Goal: Task Accomplishment & Management: Manage account settings

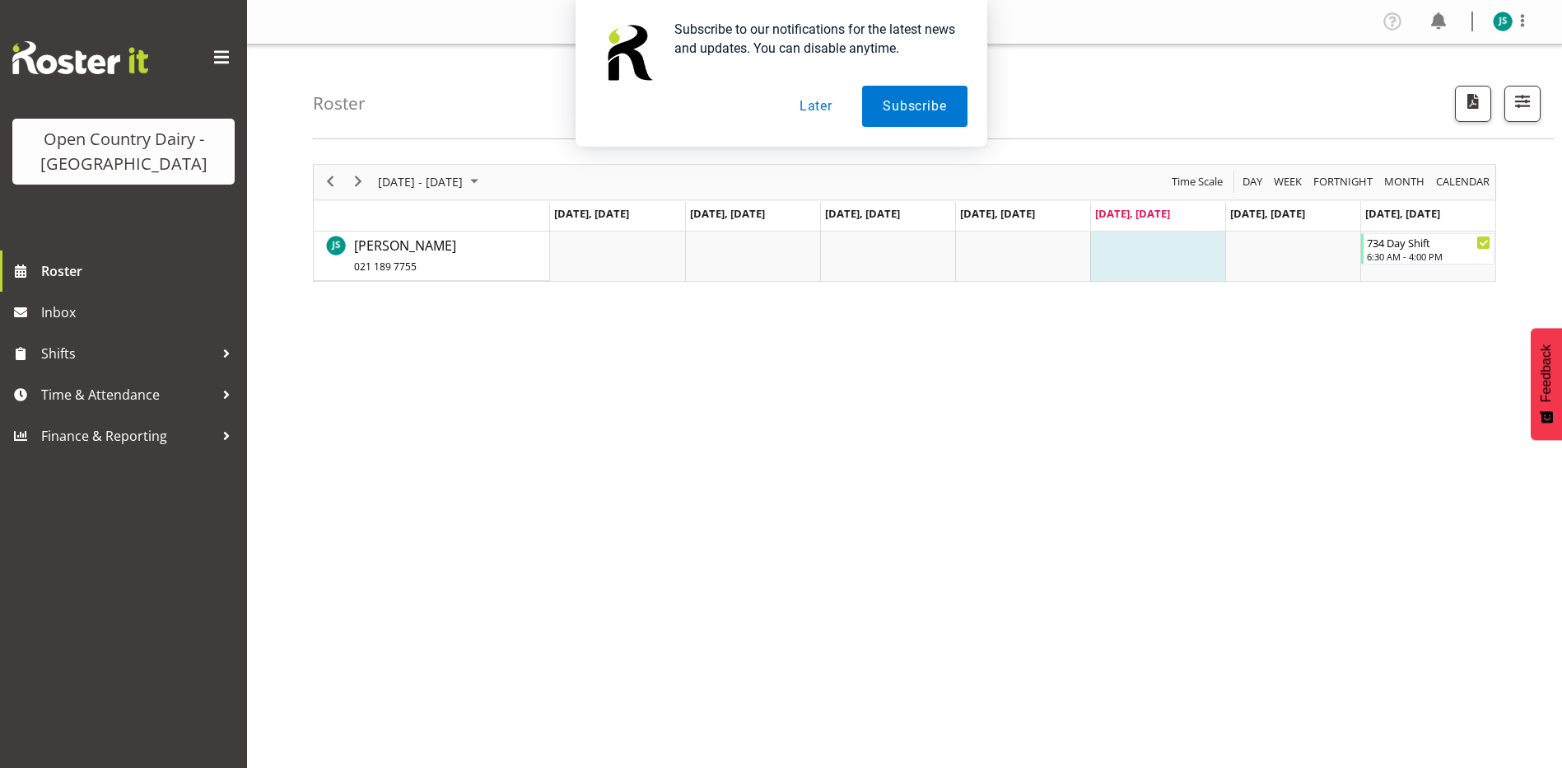
click at [824, 105] on button "Later" at bounding box center [816, 106] width 74 height 41
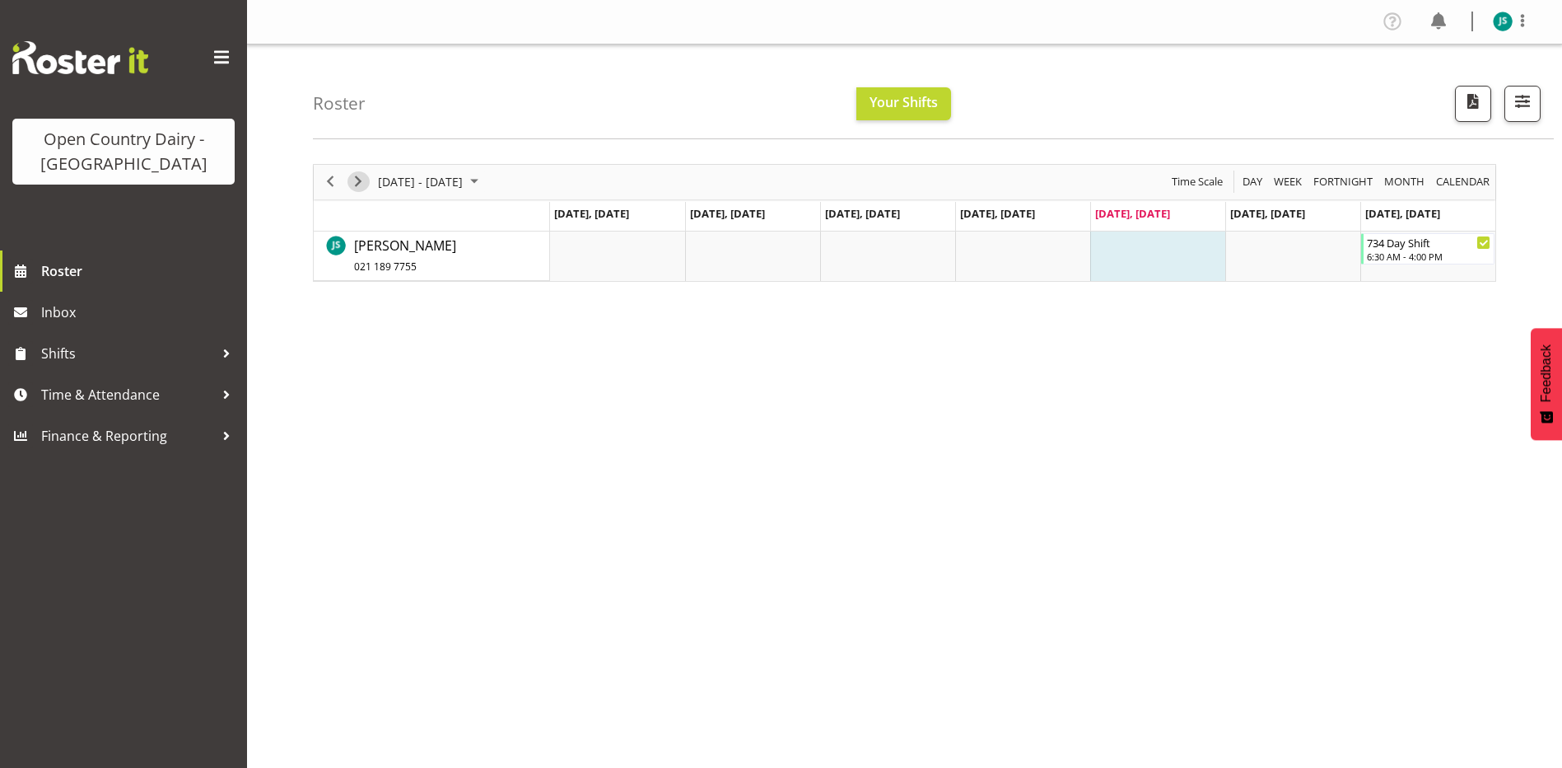
click at [362, 180] on span "Next" at bounding box center [358, 181] width 20 height 21
click at [1529, 21] on span at bounding box center [1523, 21] width 20 height 20
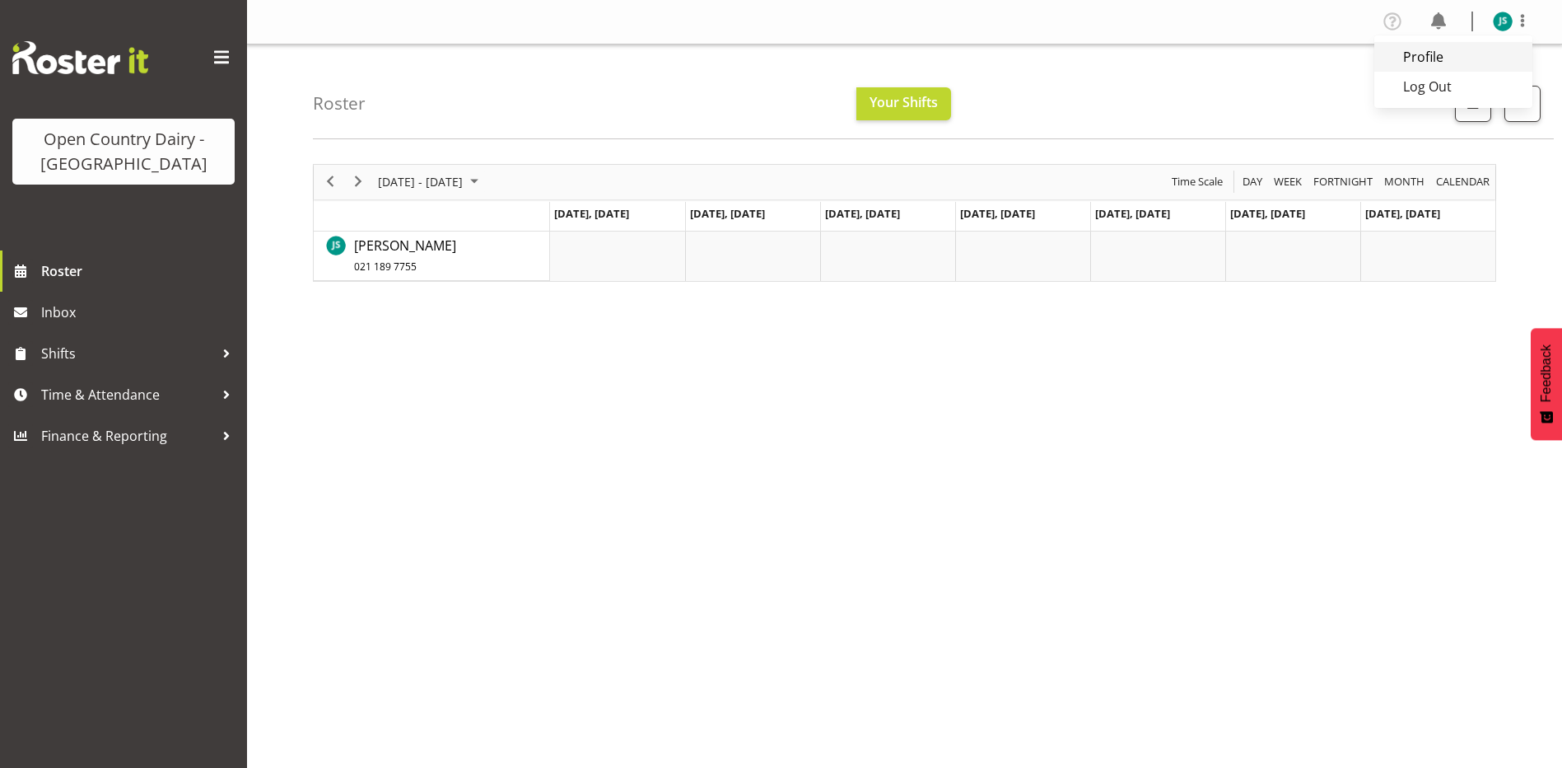
click at [1495, 48] on link "Profile" at bounding box center [1453, 57] width 158 height 30
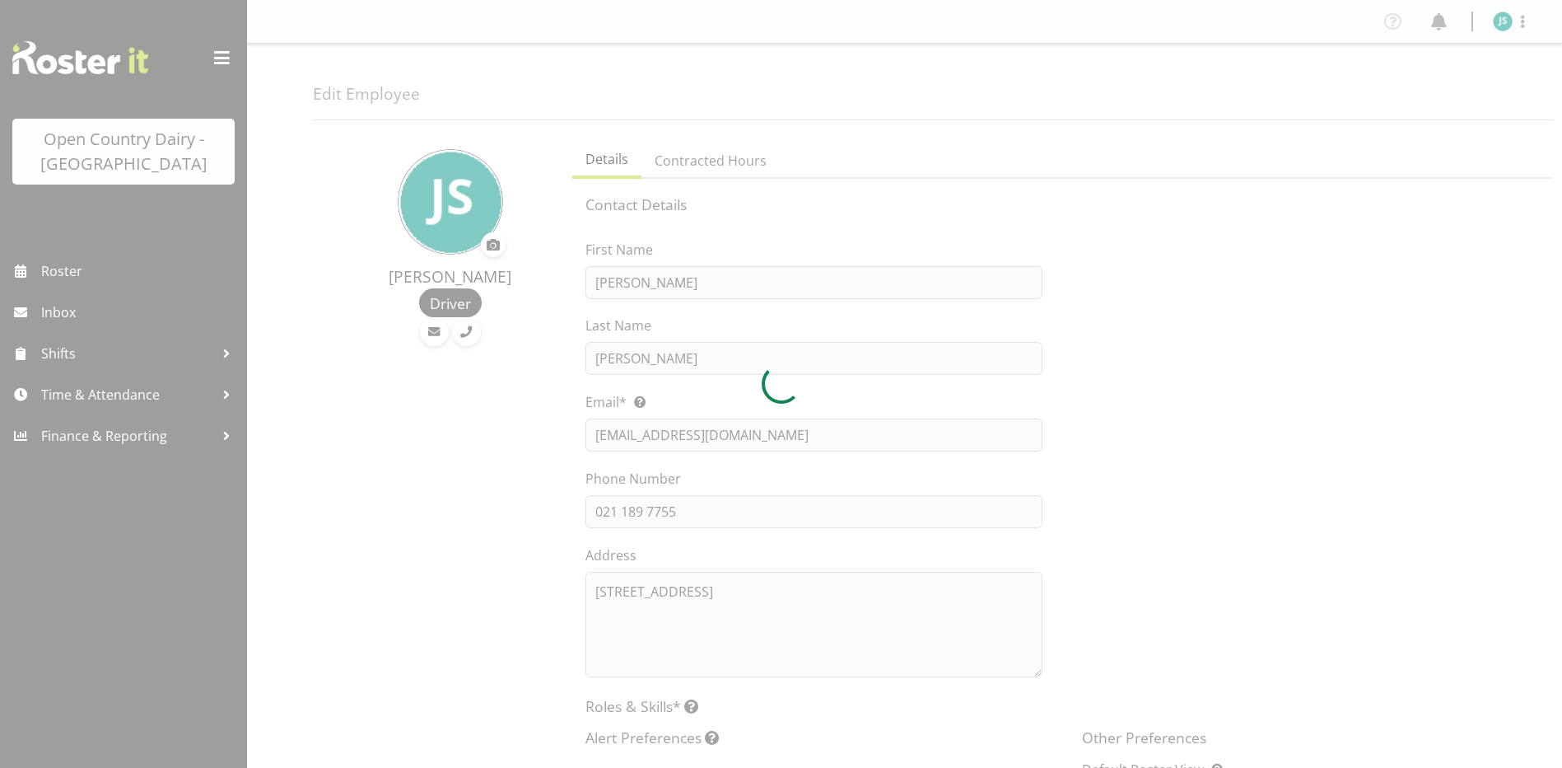
select select "TimelineWeek"
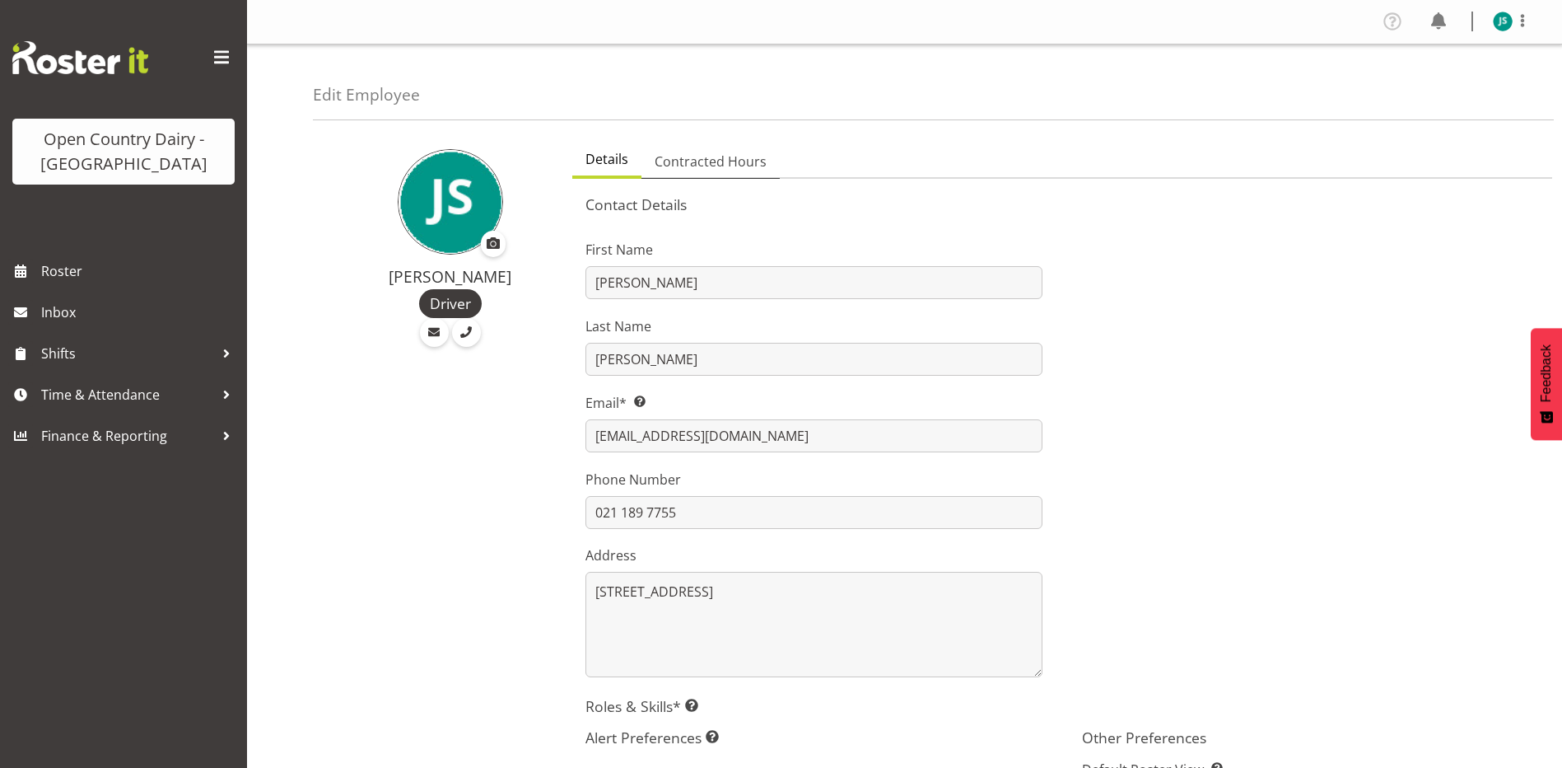
click at [713, 156] on span "Contracted Hours" at bounding box center [711, 162] width 112 height 20
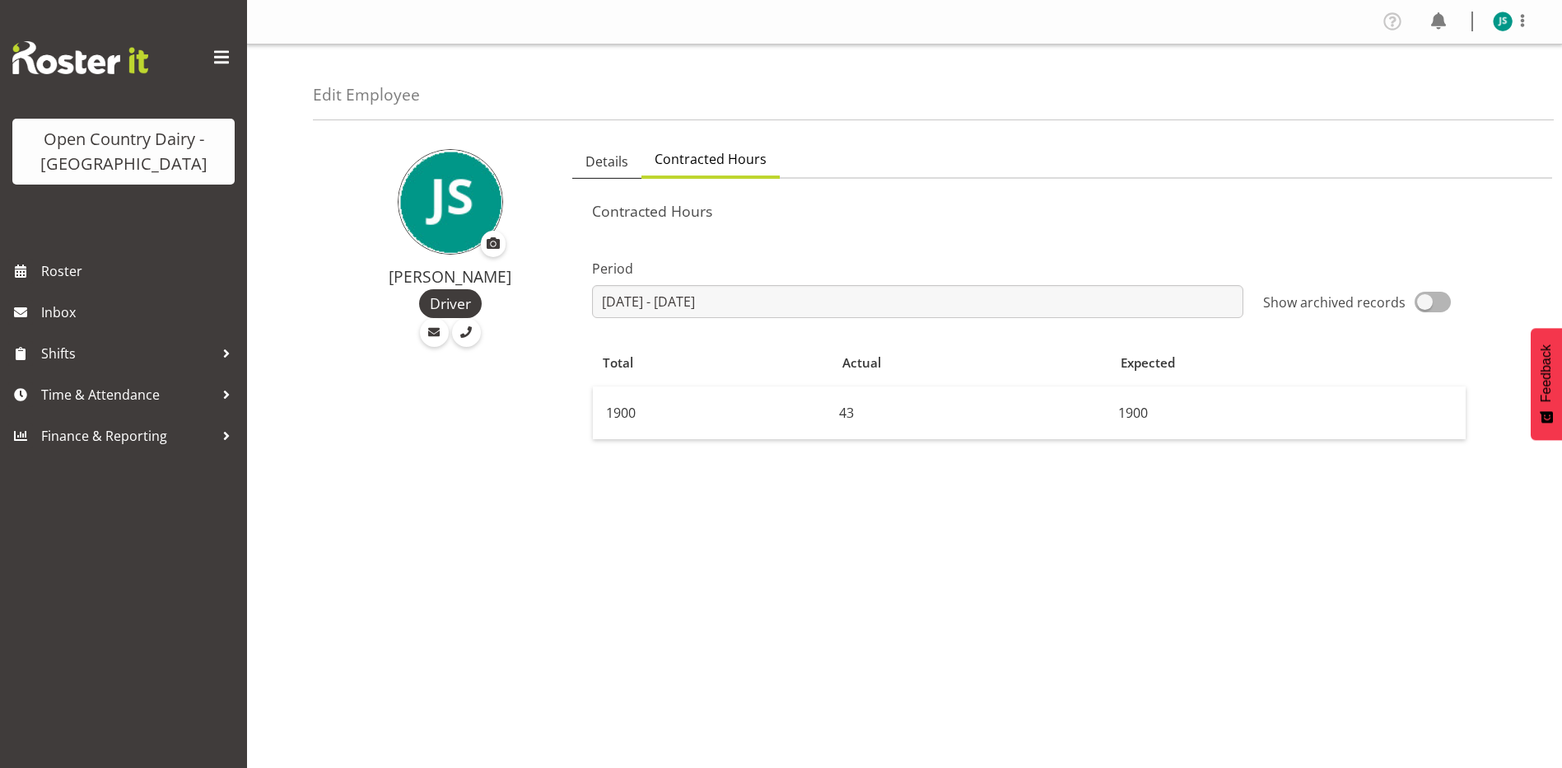
click at [623, 152] on span "Details" at bounding box center [607, 162] width 43 height 20
